Goal: Task Accomplishment & Management: Complete application form

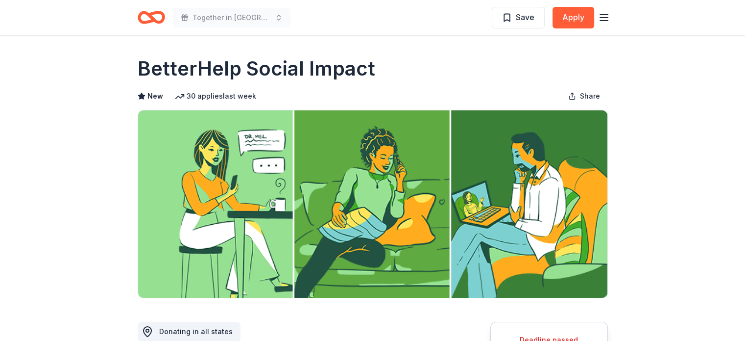
click at [145, 16] on icon "Home" at bounding box center [151, 17] width 27 height 23
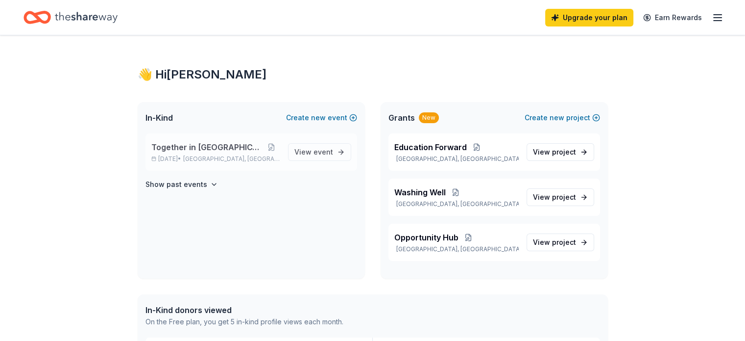
click at [245, 147] on span "Together in [GEOGRAPHIC_DATA]" at bounding box center [207, 147] width 112 height 12
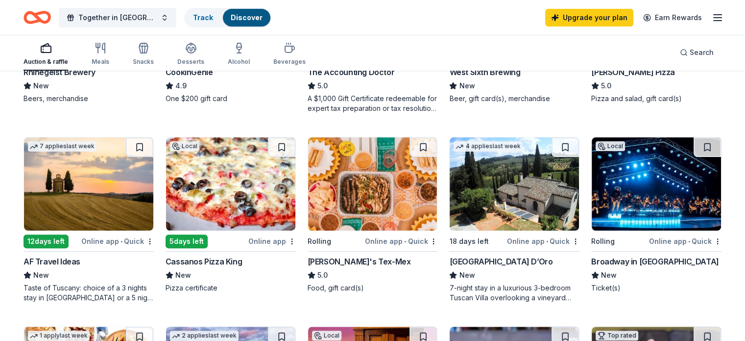
scroll to position [245, 0]
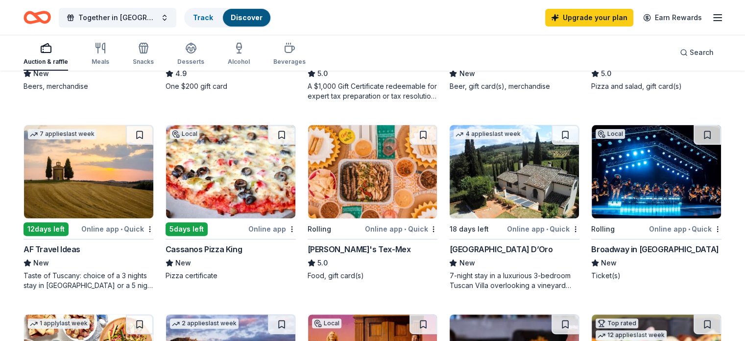
click at [650, 185] on img at bounding box center [656, 171] width 129 height 93
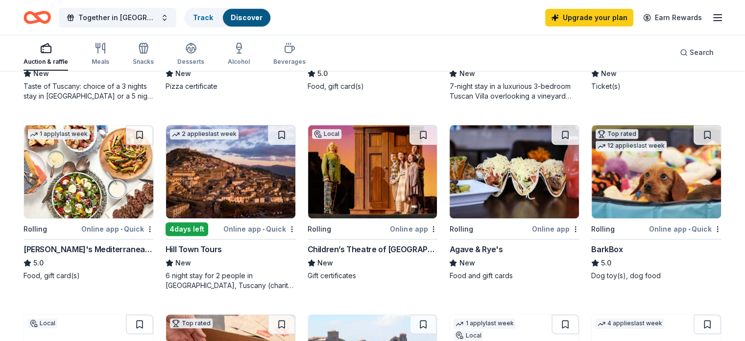
scroll to position [441, 0]
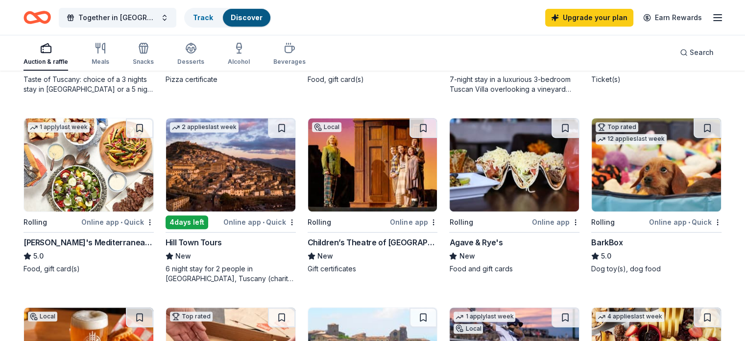
click at [400, 181] on img at bounding box center [372, 164] width 129 height 93
click at [720, 209] on div "167 results in Cincinnati, OH Application deadlines 0 this month 11 in October …" at bounding box center [372, 259] width 745 height 1259
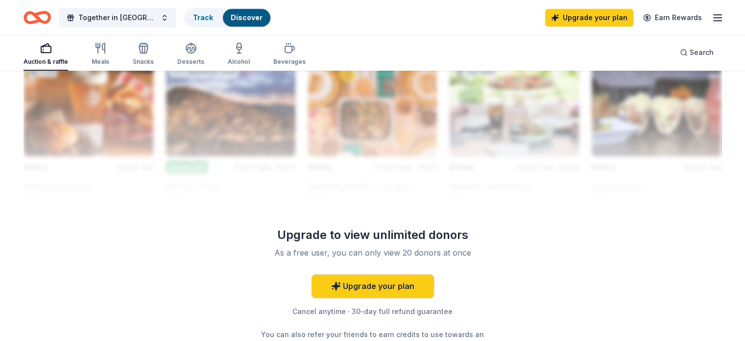
scroll to position [980, 0]
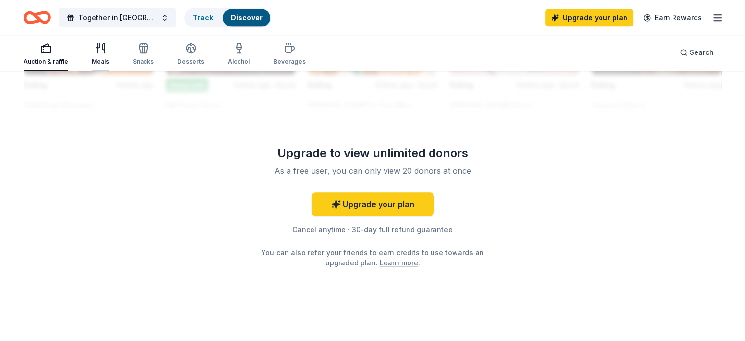
click at [109, 50] on div "button" at bounding box center [101, 48] width 18 height 12
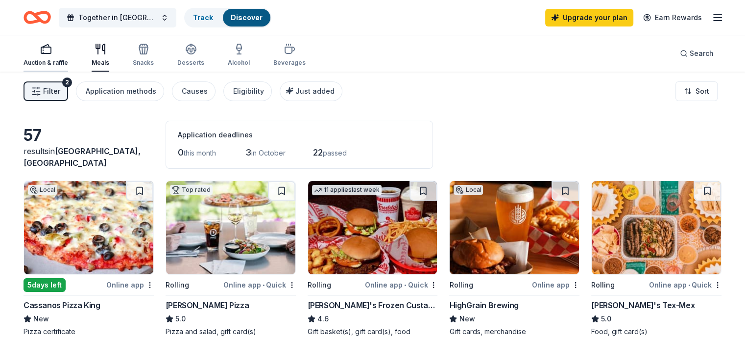
click at [67, 60] on div "Auction & raffle" at bounding box center [46, 63] width 45 height 8
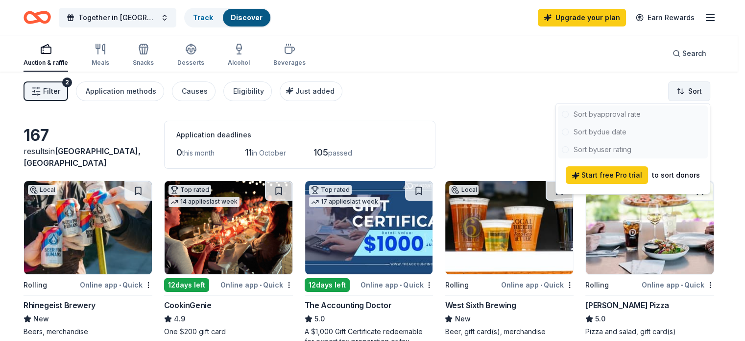
click at [682, 92] on html "Together in Lower Price Hill Track Discover Upgrade your plan Earn Rewards Auct…" at bounding box center [372, 170] width 745 height 341
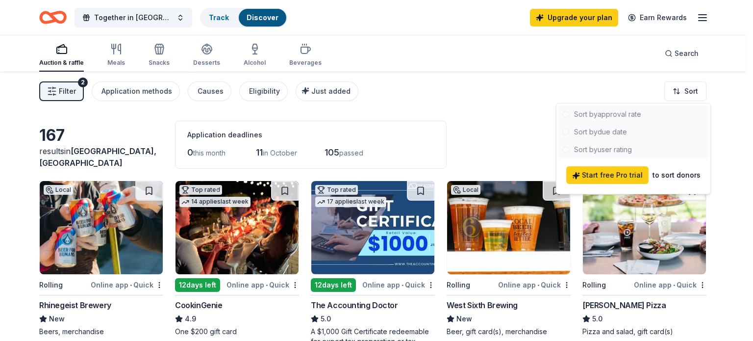
click at [618, 130] on div at bounding box center [633, 131] width 150 height 53
click at [591, 112] on div at bounding box center [633, 131] width 150 height 53
click at [680, 89] on html "Together in Lower Price Hill Track Discover Upgrade your plan Earn Rewards Auct…" at bounding box center [376, 170] width 753 height 341
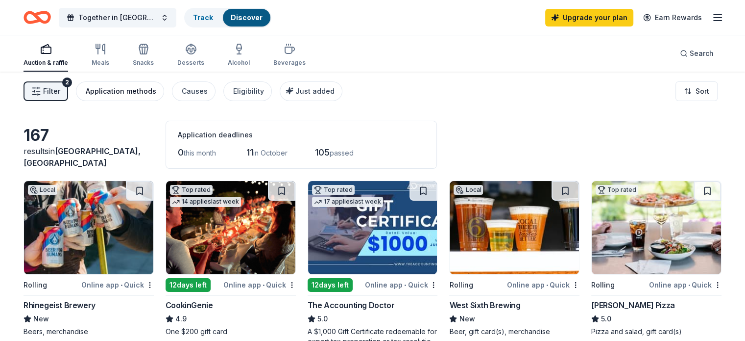
click at [157, 98] on button "Application methods" at bounding box center [120, 91] width 88 height 20
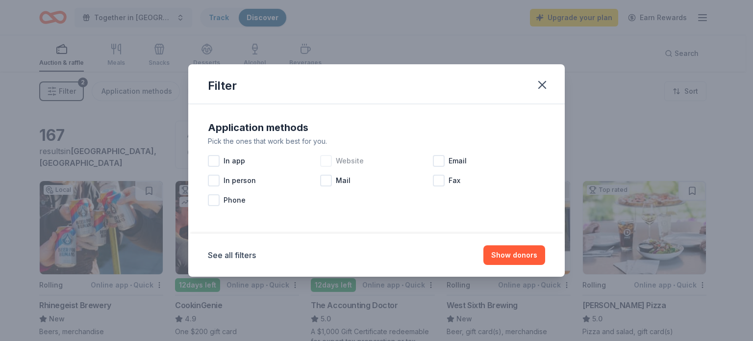
click at [325, 161] on div at bounding box center [326, 161] width 12 height 12
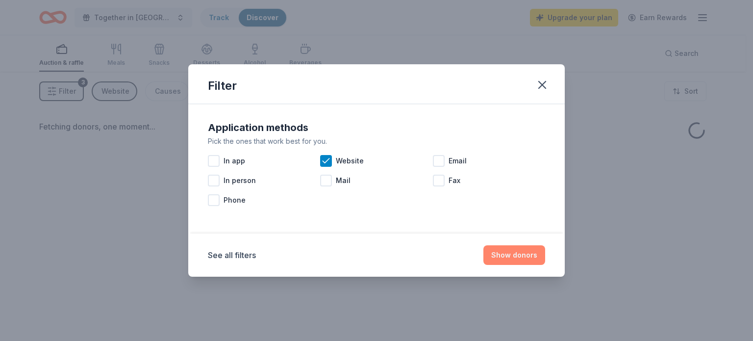
click at [533, 256] on button "Show donors" at bounding box center [514, 255] width 62 height 20
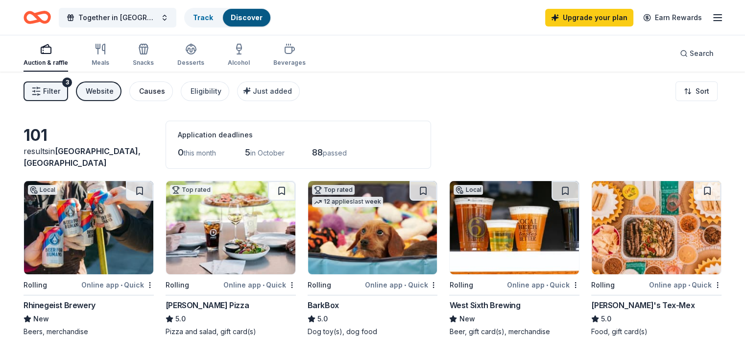
click at [171, 99] on button "Causes" at bounding box center [151, 91] width 44 height 20
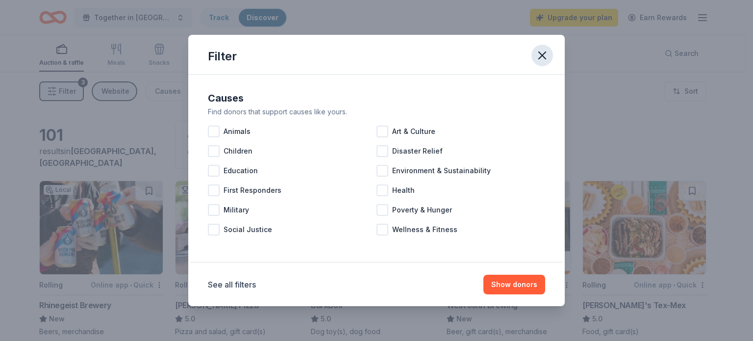
click at [545, 60] on icon "button" at bounding box center [542, 56] width 14 height 14
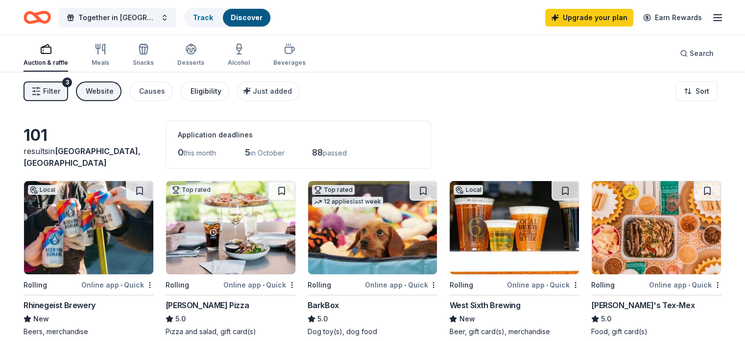
click at [211, 94] on div "Eligibility" at bounding box center [206, 91] width 31 height 12
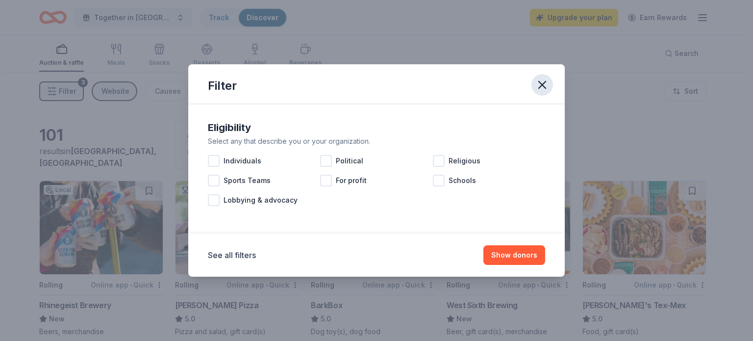
click at [543, 88] on icon "button" at bounding box center [542, 85] width 14 height 14
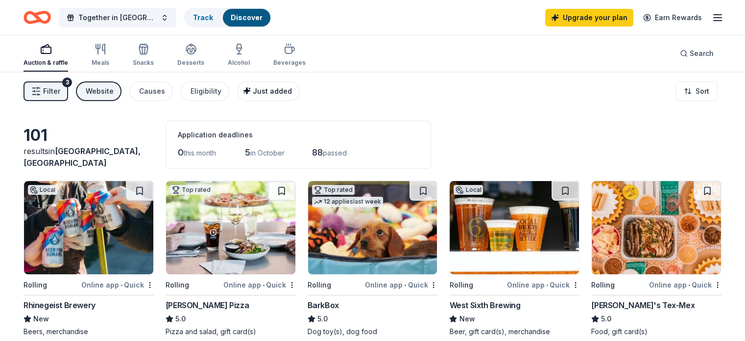
click at [286, 92] on span "Just added" at bounding box center [272, 91] width 39 height 8
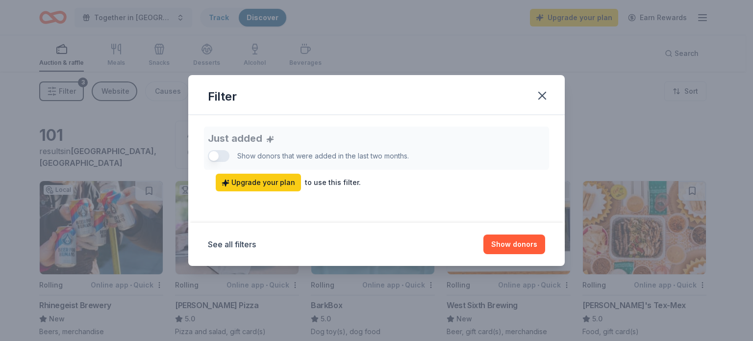
click at [223, 157] on div "Just added Show donors that were added in the last two months. Upgrade your pla…" at bounding box center [376, 158] width 337 height 65
click at [539, 96] on icon "button" at bounding box center [542, 96] width 14 height 14
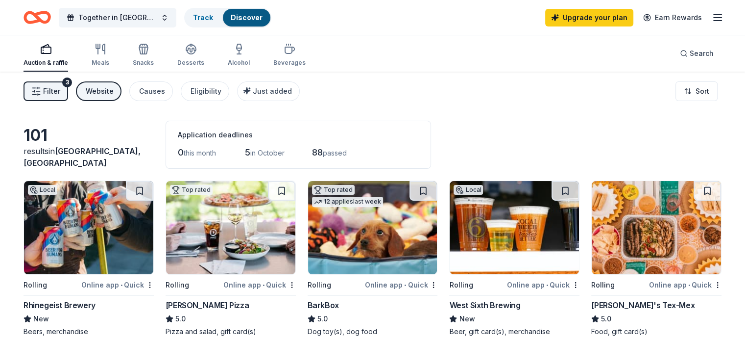
click at [69, 107] on div "Filter 3 Website Causes Eligibility Just added Sort" at bounding box center [372, 91] width 745 height 39
click at [60, 94] on span "Filter" at bounding box center [51, 91] width 17 height 12
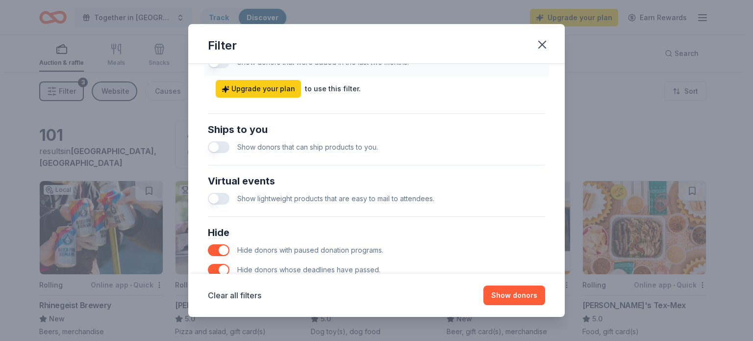
scroll to position [441, 0]
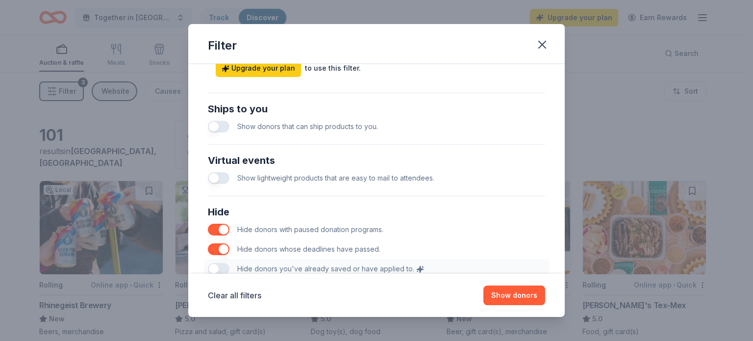
click at [225, 126] on button "button" at bounding box center [219, 127] width 22 height 12
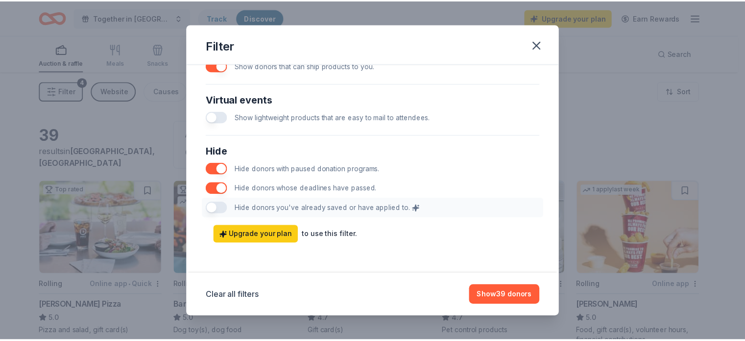
scroll to position [502, 0]
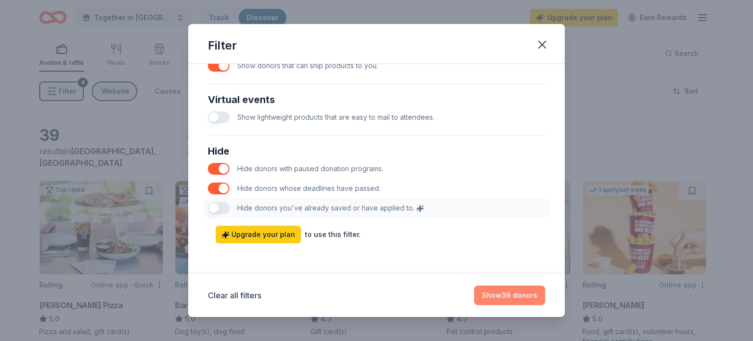
click at [503, 297] on button "Show 39 donors" at bounding box center [509, 295] width 71 height 20
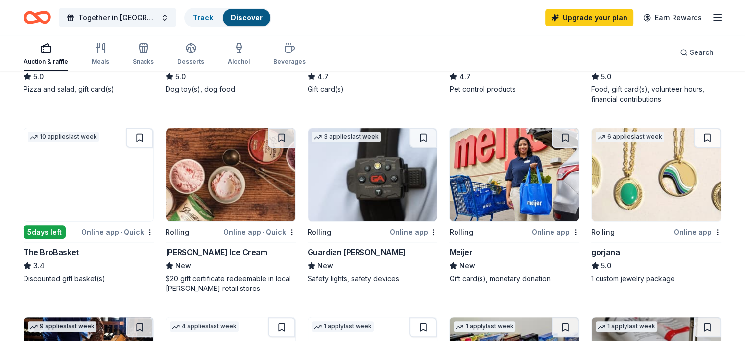
scroll to position [245, 0]
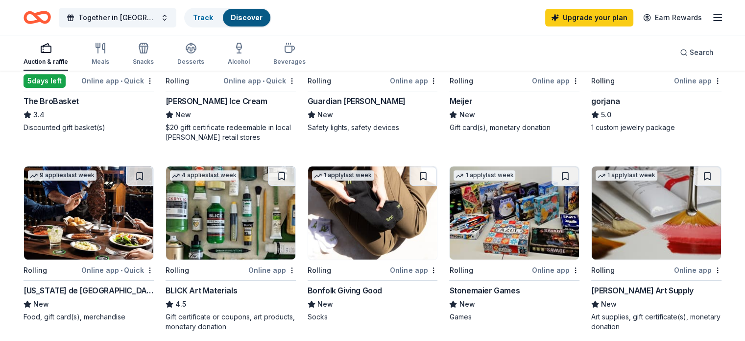
scroll to position [441, 0]
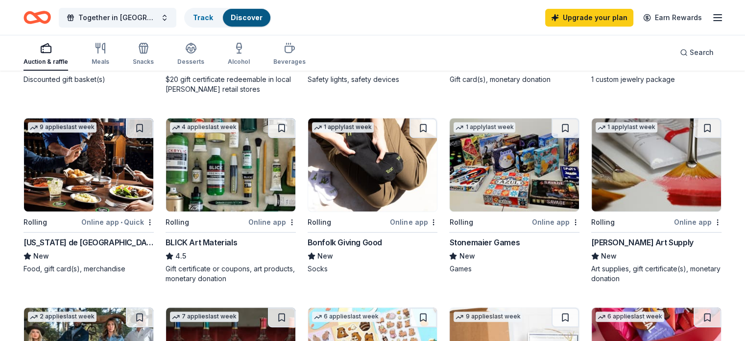
click at [209, 178] on img at bounding box center [230, 164] width 129 height 93
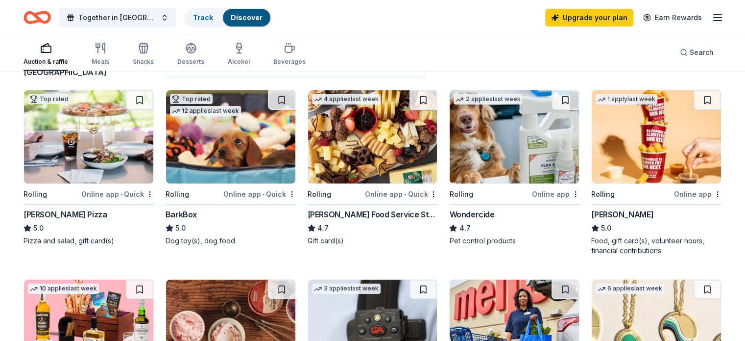
scroll to position [0, 0]
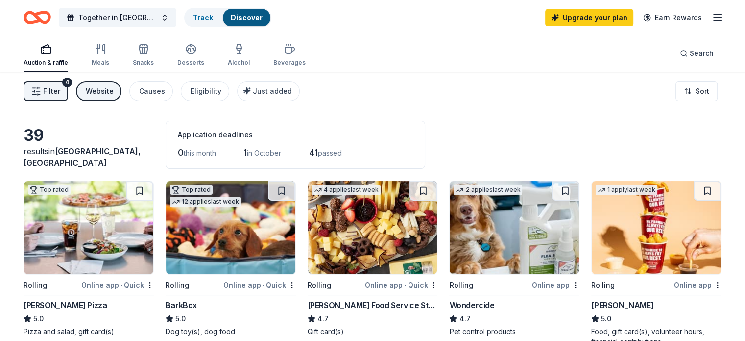
click at [98, 162] on span "Cincinnati, OH" at bounding box center [82, 157] width 117 height 22
click at [690, 55] on span "Search" at bounding box center [702, 54] width 24 height 12
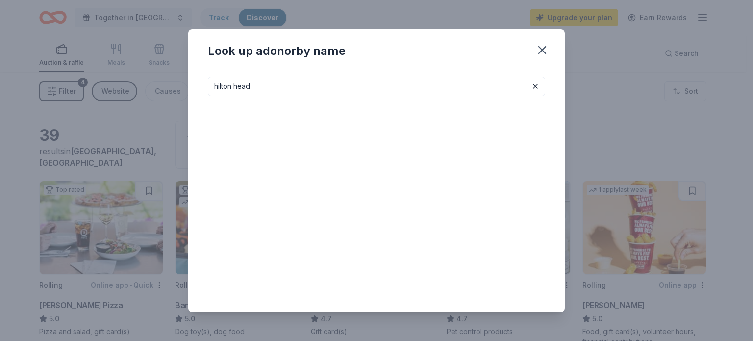
type input "hilton head"
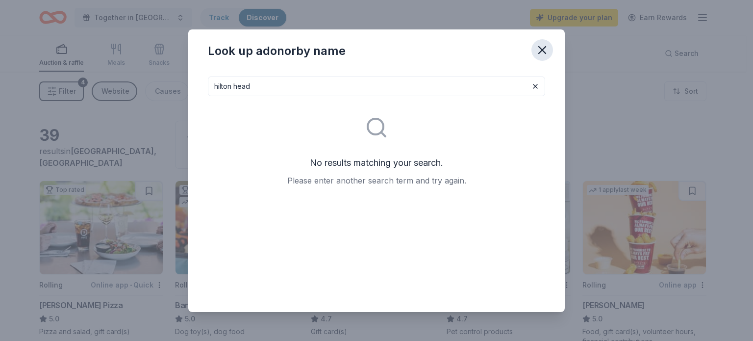
click at [545, 51] on icon "button" at bounding box center [542, 50] width 14 height 14
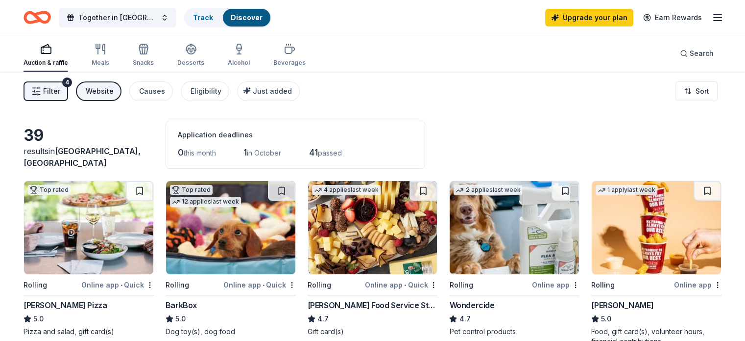
click at [40, 21] on icon "Home" at bounding box center [32, 17] width 15 height 10
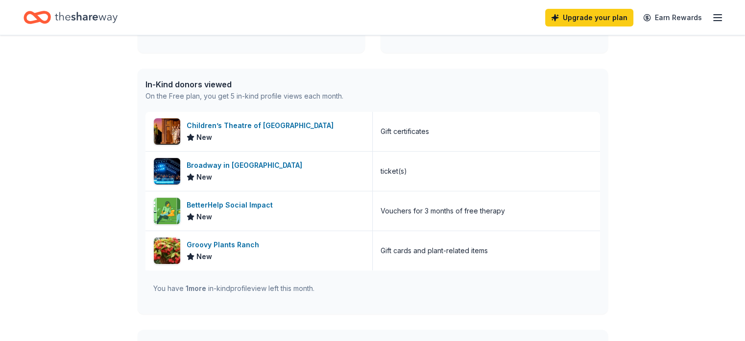
scroll to position [245, 0]
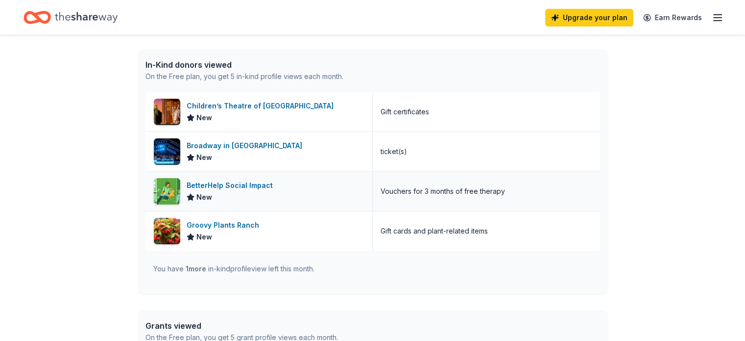
click at [239, 186] on div "BetterHelp Social Impact" at bounding box center [232, 185] width 90 height 12
click at [229, 224] on div "Groovy Plants Ranch" at bounding box center [225, 225] width 76 height 12
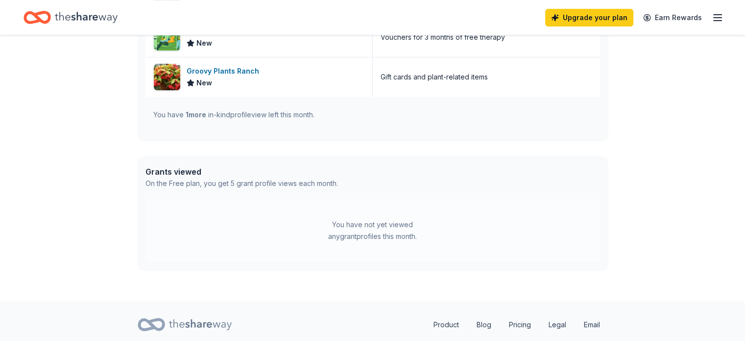
scroll to position [429, 0]
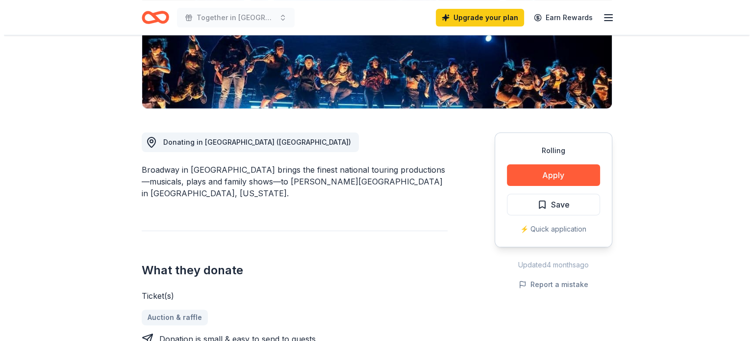
scroll to position [196, 0]
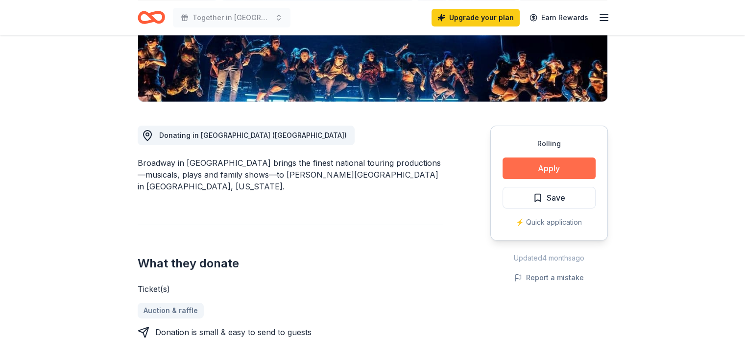
click at [574, 172] on button "Apply" at bounding box center [549, 168] width 93 height 22
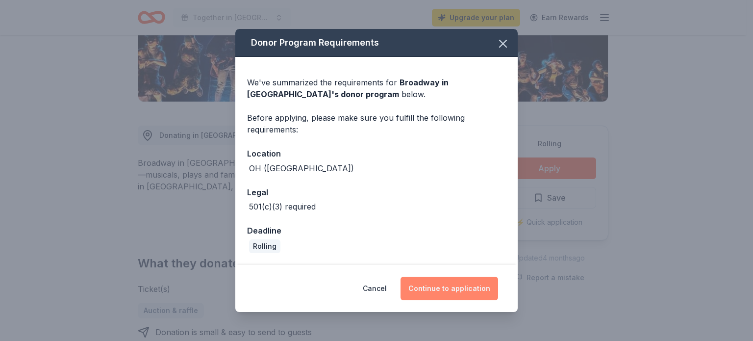
click at [461, 286] on button "Continue to application" at bounding box center [449, 288] width 98 height 24
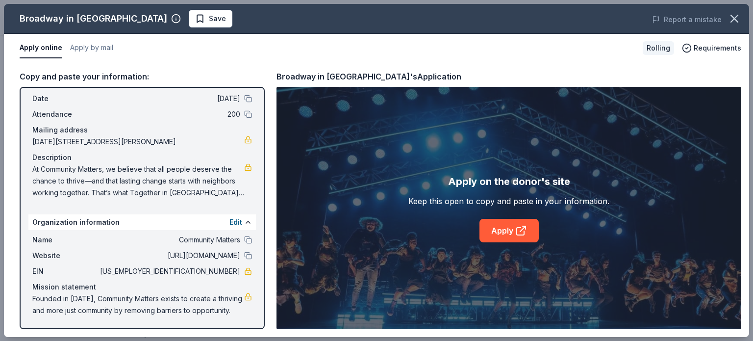
scroll to position [50, 0]
click at [511, 228] on link "Apply" at bounding box center [508, 231] width 59 height 24
click at [62, 163] on span "At Community Matters, we believe that all people deserve the chance to thrive—a…" at bounding box center [138, 180] width 212 height 35
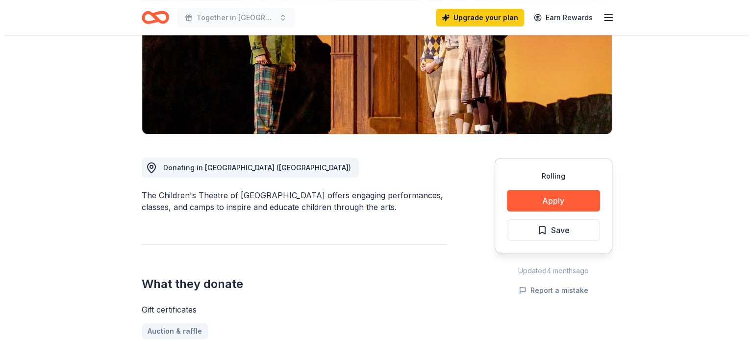
scroll to position [196, 0]
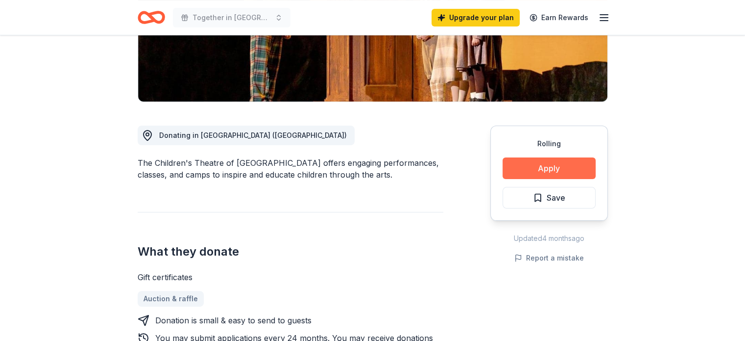
click at [542, 172] on button "Apply" at bounding box center [549, 168] width 93 height 22
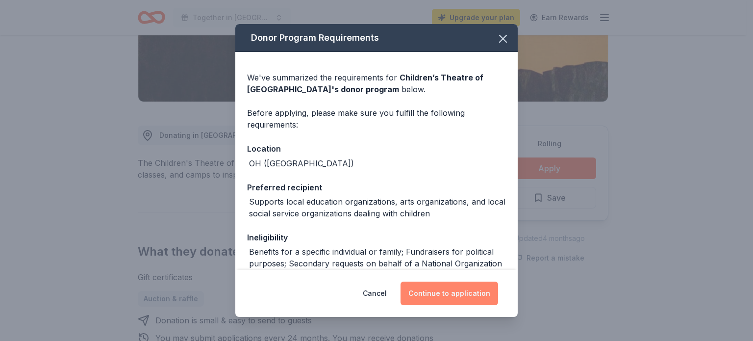
click at [451, 293] on button "Continue to application" at bounding box center [449, 293] width 98 height 24
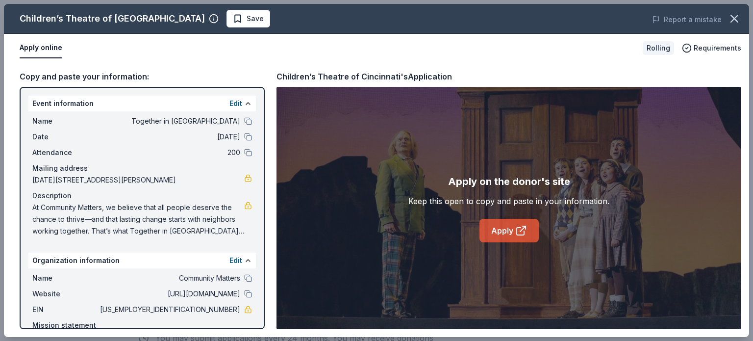
click at [491, 231] on link "Apply" at bounding box center [508, 231] width 59 height 24
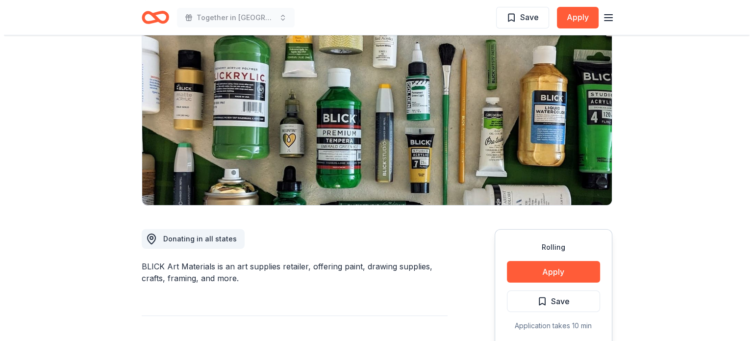
scroll to position [147, 0]
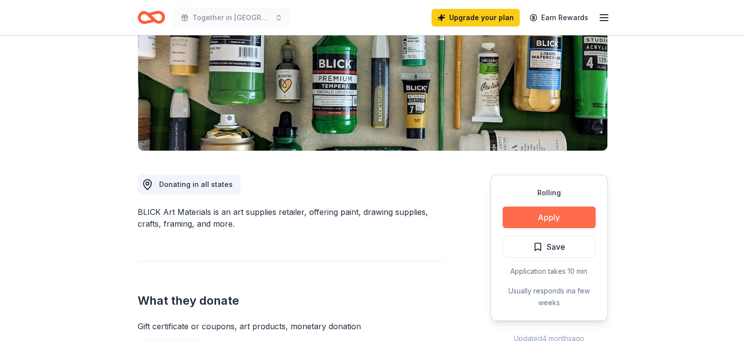
click at [536, 224] on button "Apply" at bounding box center [549, 217] width 93 height 22
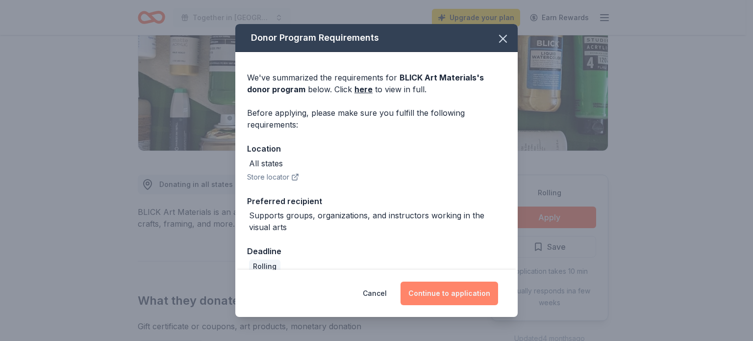
click at [451, 287] on button "Continue to application" at bounding box center [449, 293] width 98 height 24
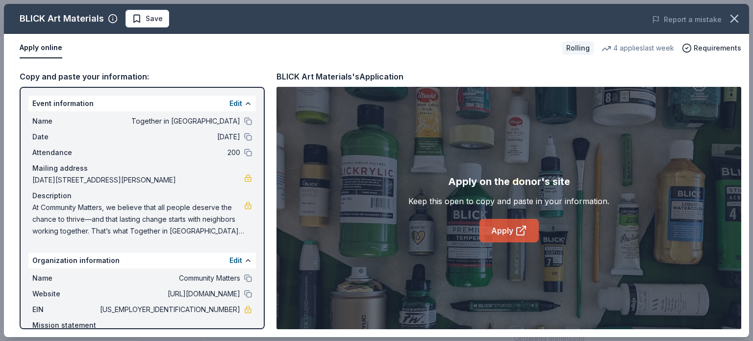
click at [525, 226] on icon at bounding box center [522, 228] width 5 height 5
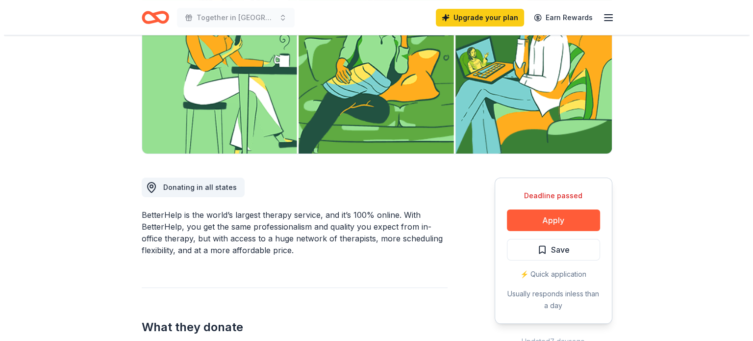
scroll to position [147, 0]
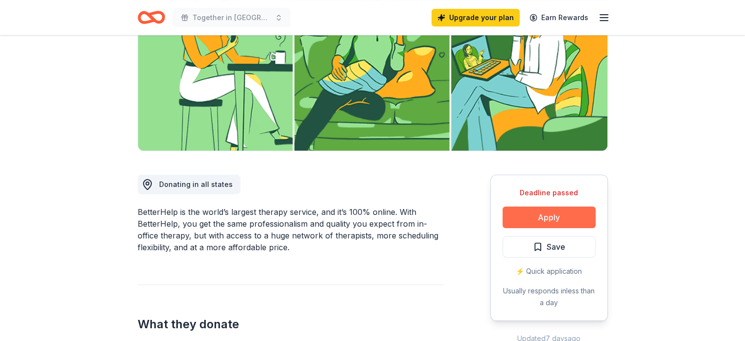
click at [540, 214] on button "Apply" at bounding box center [549, 217] width 93 height 22
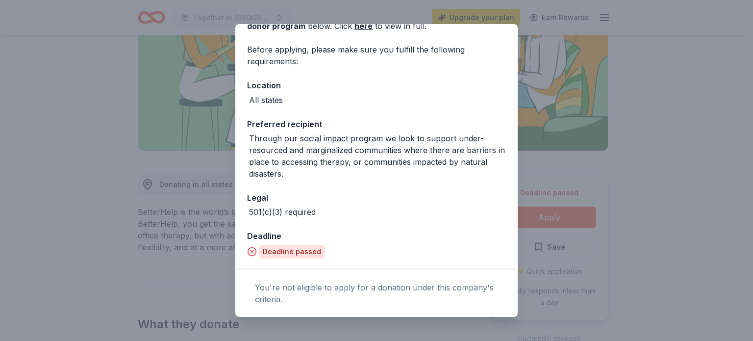
scroll to position [0, 0]
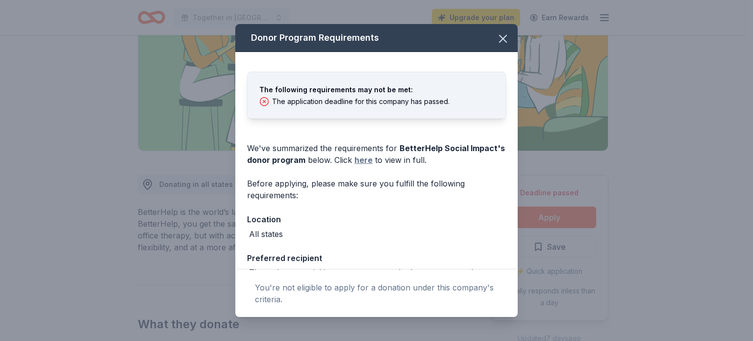
click at [373, 161] on link "here" at bounding box center [363, 160] width 18 height 12
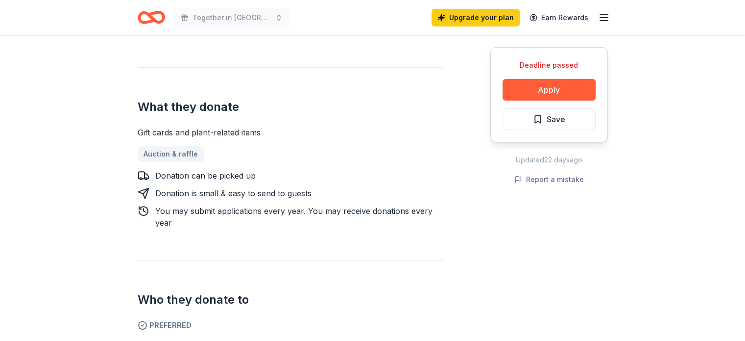
scroll to position [343, 0]
